Goal: Contribute content: Contribute content

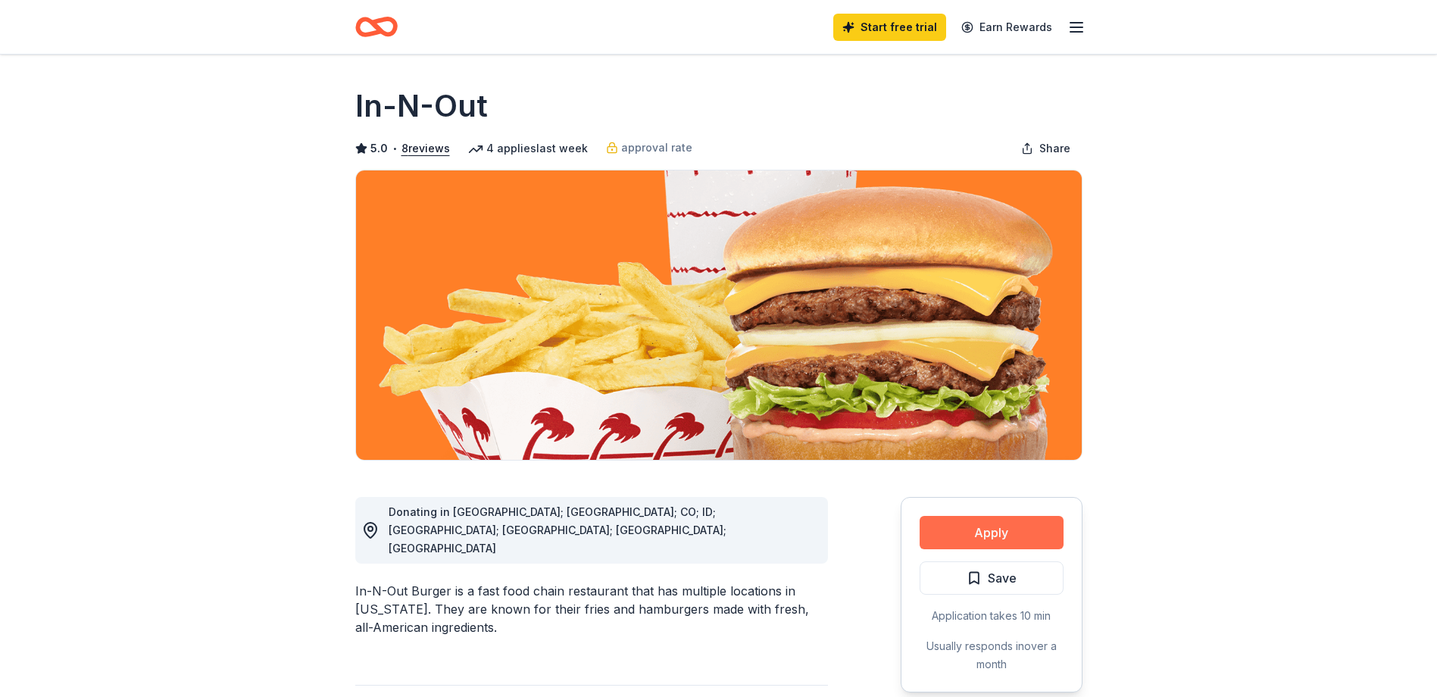
click at [1009, 527] on button "Apply" at bounding box center [992, 532] width 144 height 33
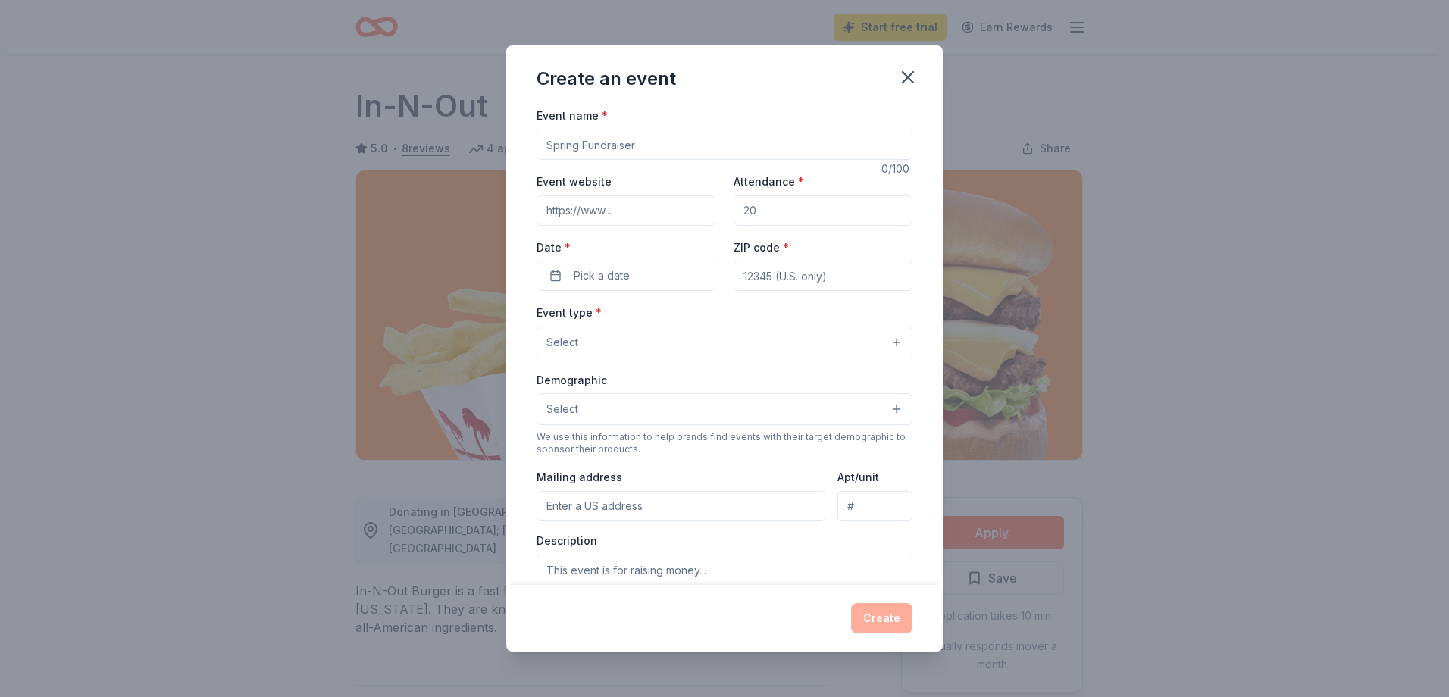
click at [693, 153] on input "Event name *" at bounding box center [724, 145] width 376 height 30
click at [714, 94] on div "Create an event" at bounding box center [724, 75] width 436 height 61
click at [692, 147] on input "Event name *" at bounding box center [724, 145] width 376 height 30
click at [751, 102] on div "Create an event" at bounding box center [724, 75] width 436 height 61
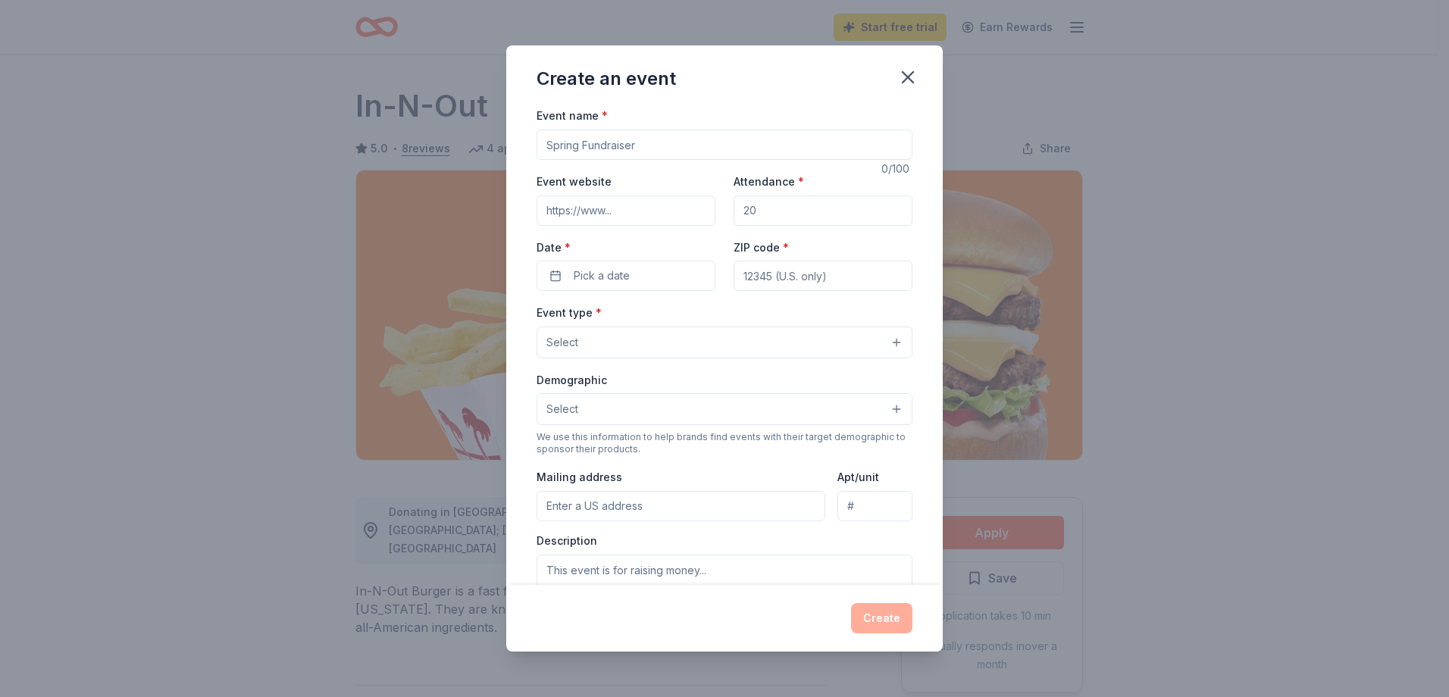
click at [662, 342] on button "Select" at bounding box center [724, 343] width 376 height 32
click at [678, 340] on button "Select" at bounding box center [724, 343] width 376 height 32
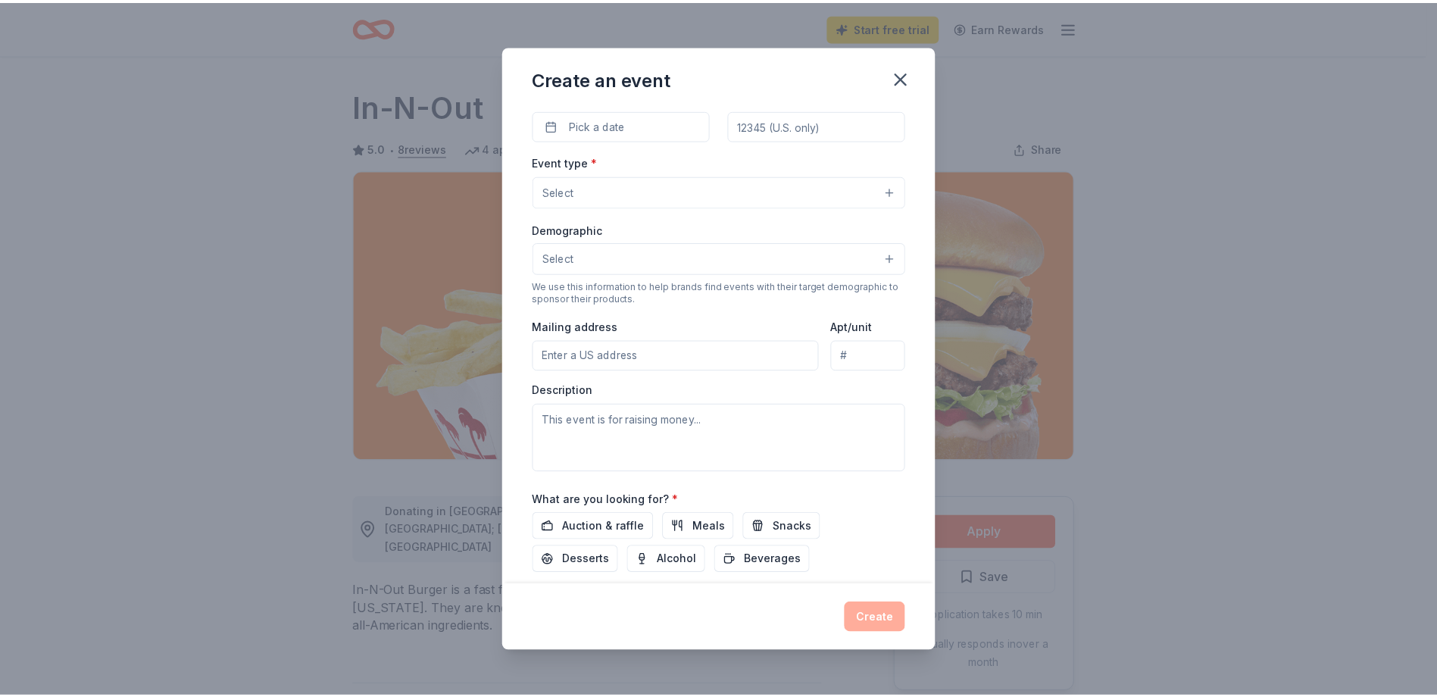
scroll to position [246, 0]
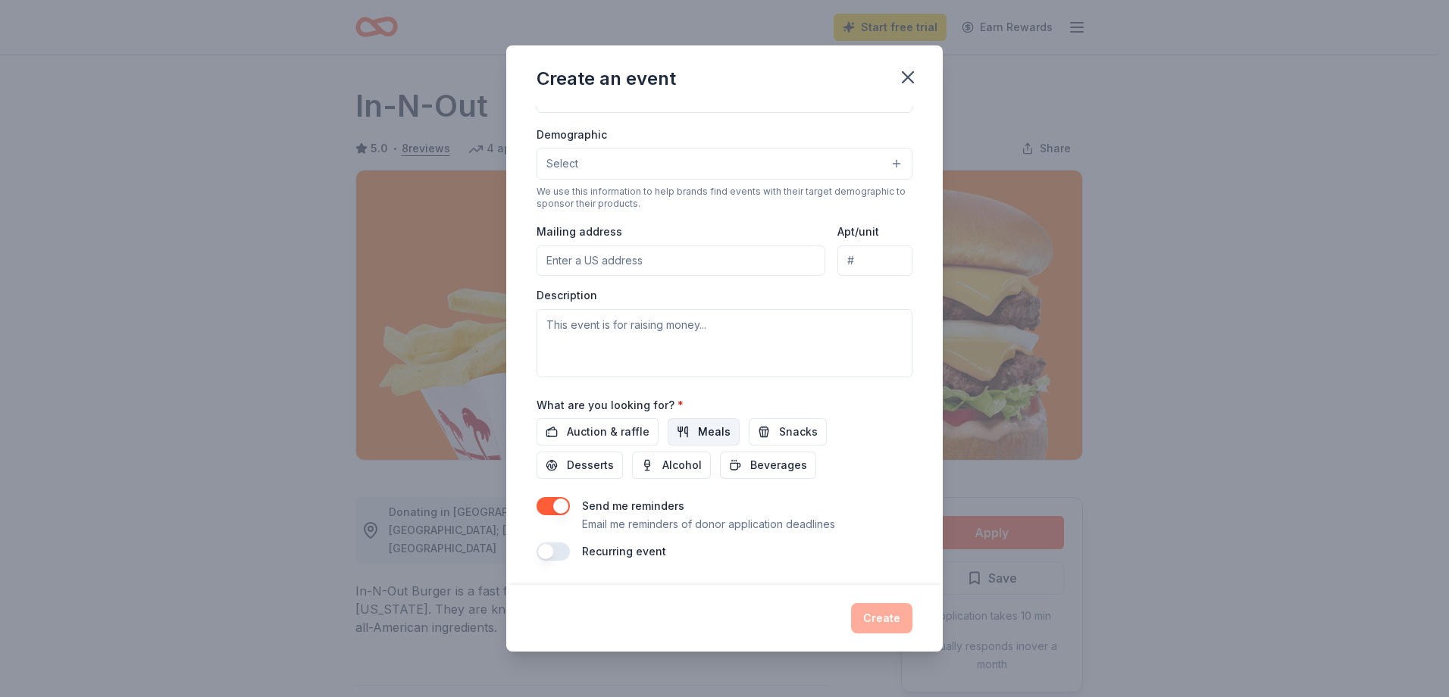
click at [710, 430] on span "Meals" at bounding box center [714, 432] width 33 height 18
drag, startPoint x: 918, startPoint y: 80, endPoint x: 804, endPoint y: 60, distance: 116.1
click at [918, 80] on button "button" at bounding box center [907, 77] width 33 height 33
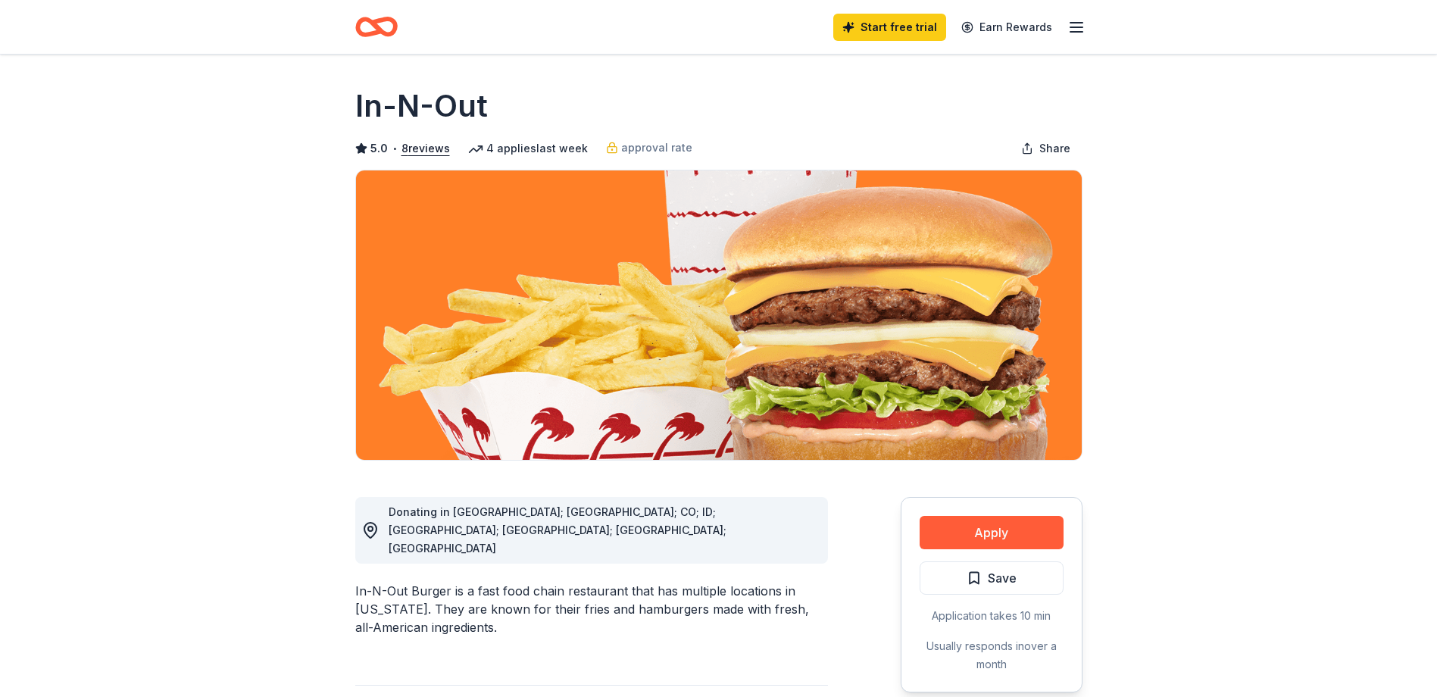
click at [1077, 34] on icon "button" at bounding box center [1077, 27] width 18 height 18
